Goal: Task Accomplishment & Management: Manage account settings

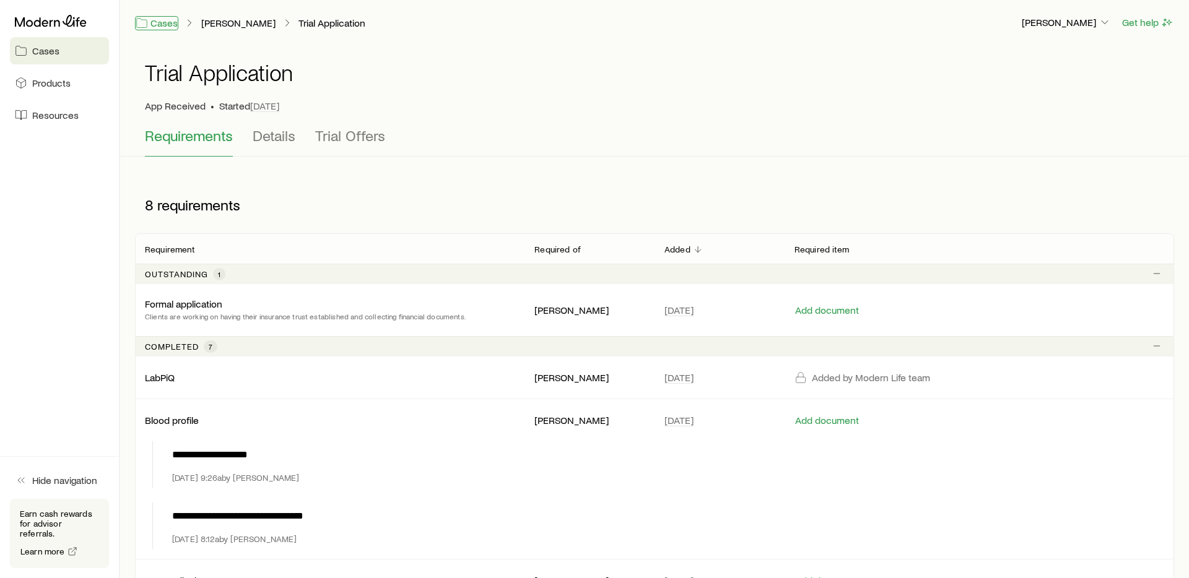
click at [172, 26] on link "Cases" at bounding box center [156, 23] width 43 height 14
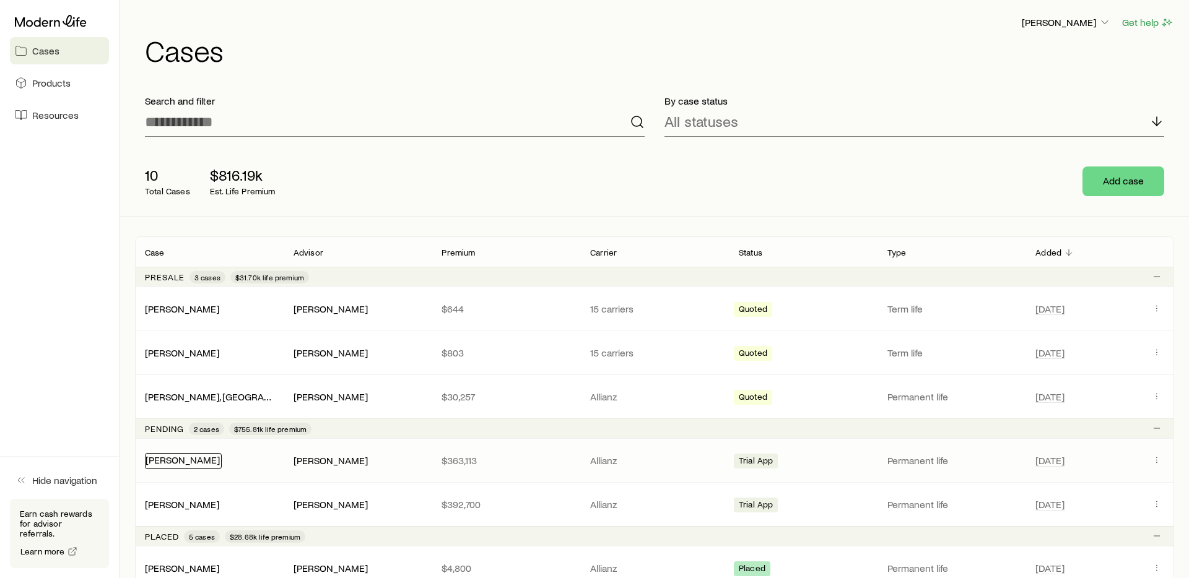
click at [201, 464] on link "[PERSON_NAME]" at bounding box center [182, 460] width 74 height 12
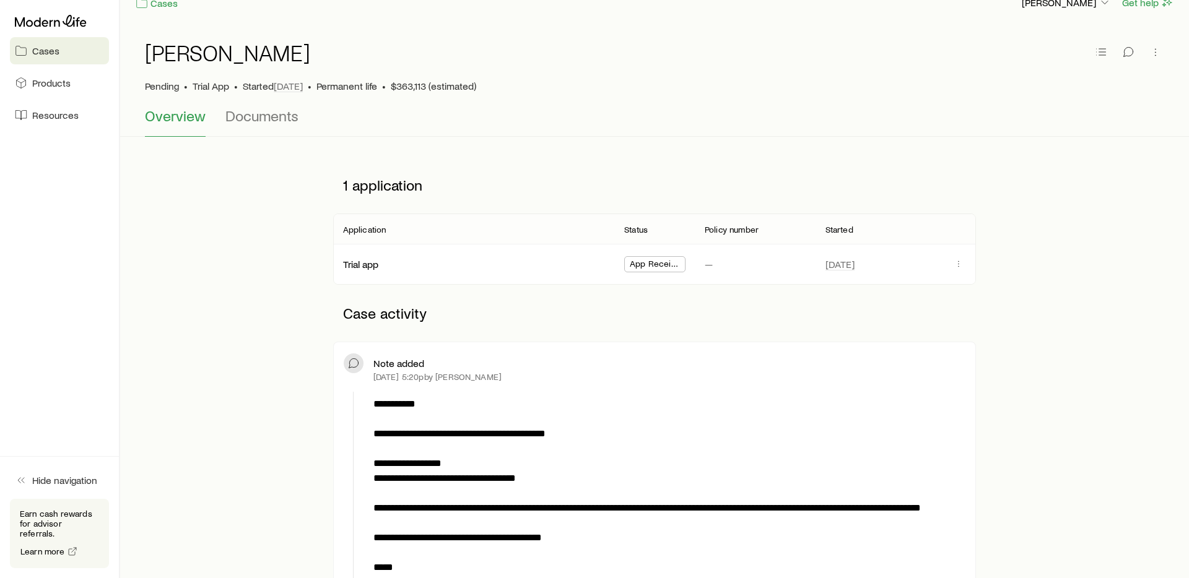
scroll to position [8, 0]
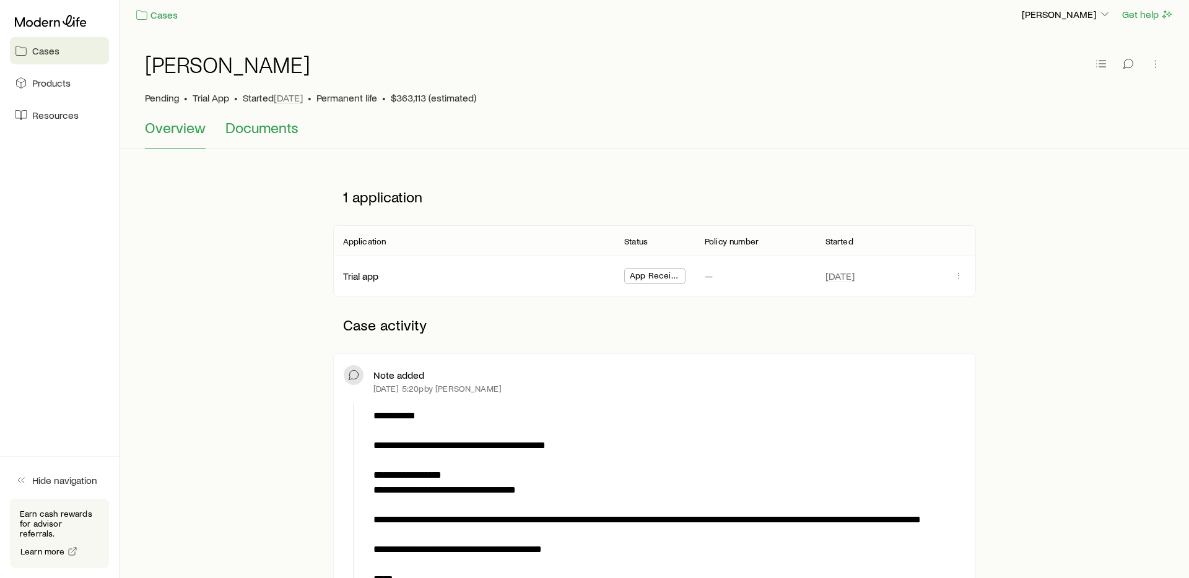
click at [254, 133] on span "Documents" at bounding box center [261, 127] width 73 height 17
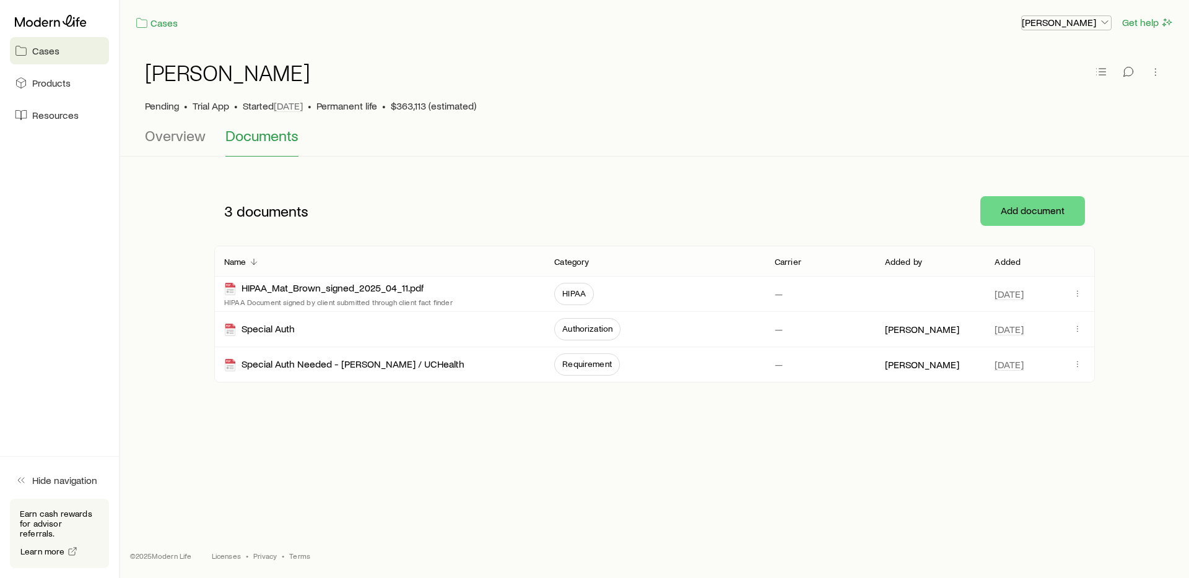
click at [1068, 24] on p "[PERSON_NAME]" at bounding box center [1066, 22] width 89 height 12
click at [1017, 144] on span "Sign out" at bounding box center [1008, 149] width 34 height 12
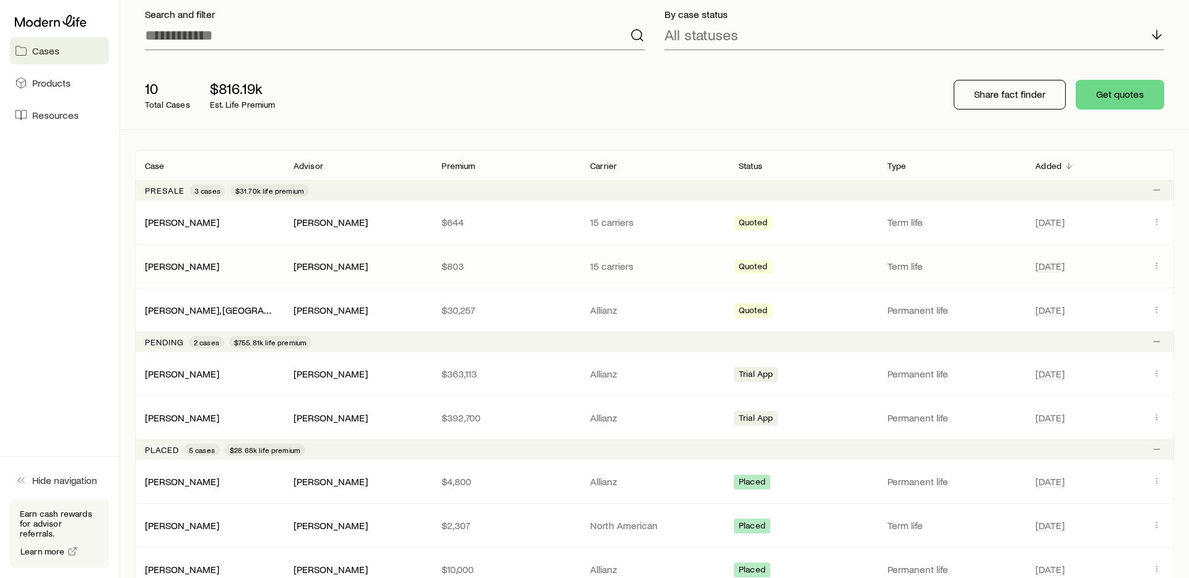
scroll to position [88, 0]
click at [191, 373] on link "[PERSON_NAME]" at bounding box center [182, 372] width 74 height 12
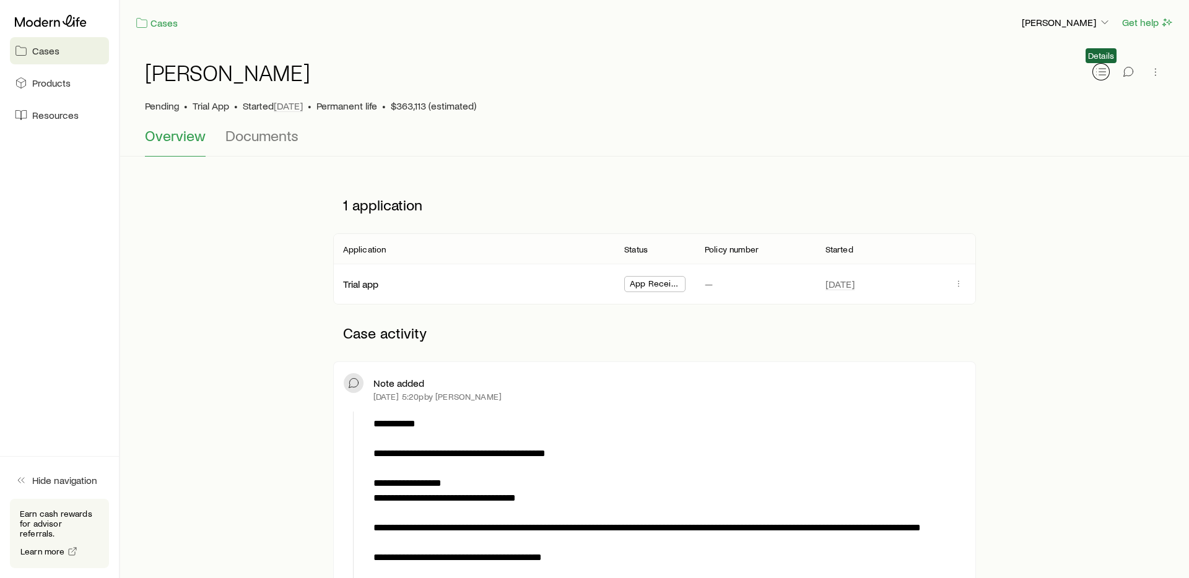
click at [1098, 76] on icon "button" at bounding box center [1101, 72] width 12 height 12
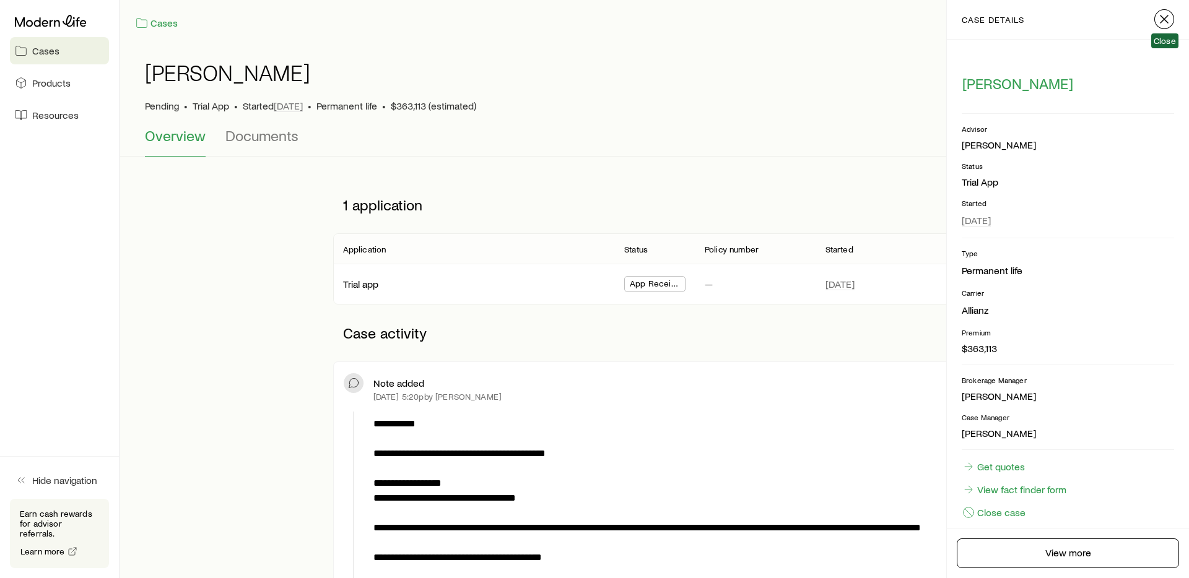
click at [1158, 22] on icon "button" at bounding box center [1163, 19] width 15 height 15
